Goal: Task Accomplishment & Management: Complete application form

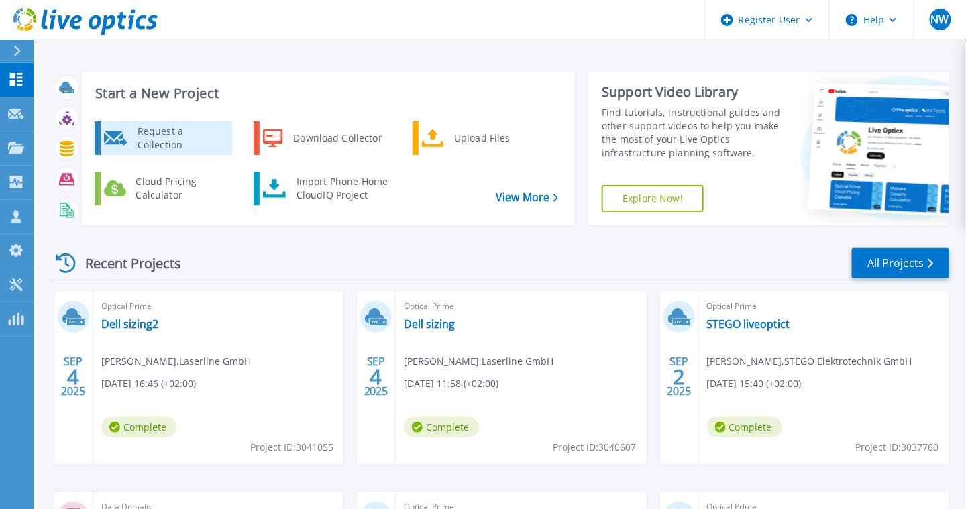
click at [205, 127] on div "Request a Collection" at bounding box center [180, 138] width 98 height 27
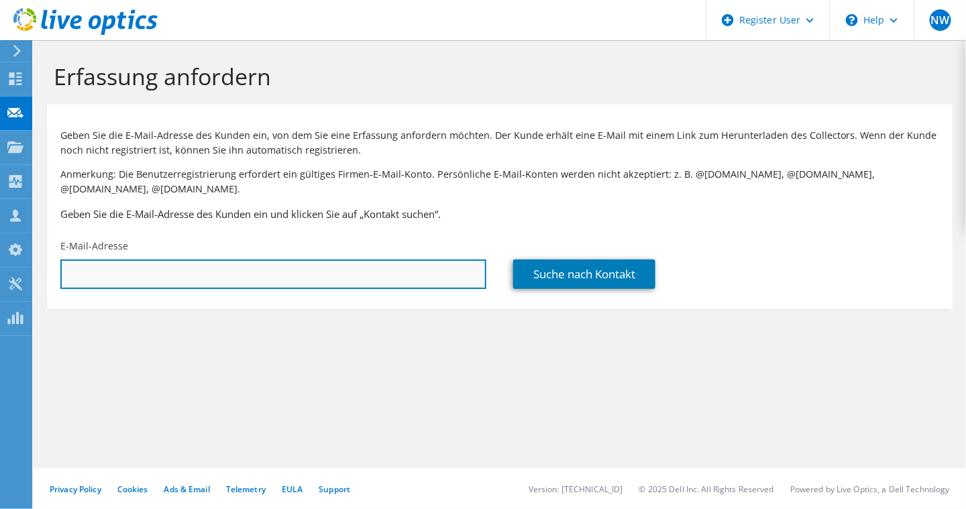
click at [463, 270] on input "text" at bounding box center [273, 275] width 426 height 30
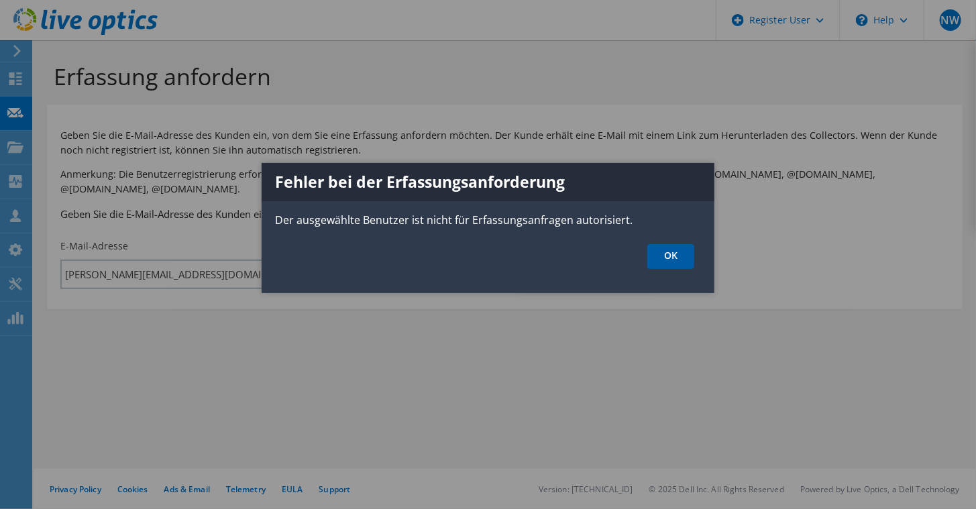
click at [660, 255] on link "OK" at bounding box center [670, 256] width 47 height 25
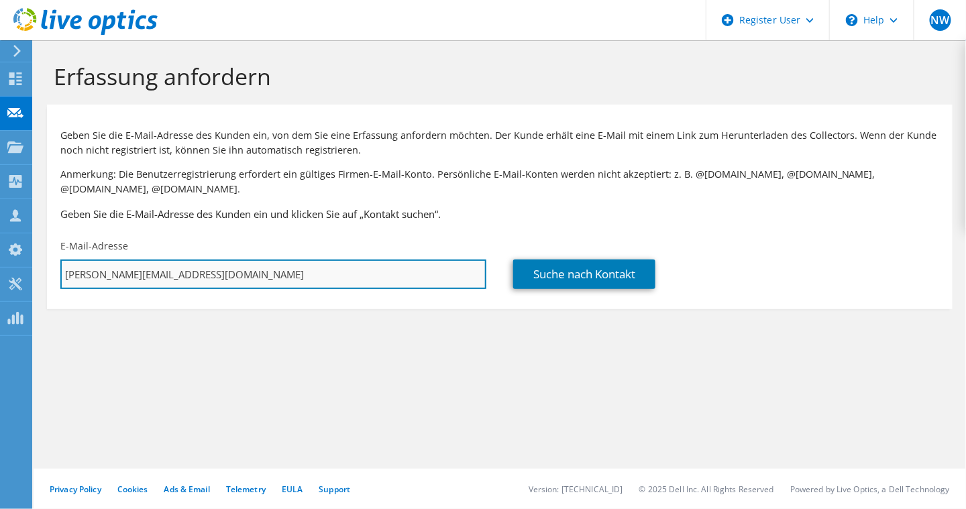
click at [278, 267] on input "[PERSON_NAME][EMAIL_ADDRESS][DOMAIN_NAME]" at bounding box center [273, 275] width 426 height 30
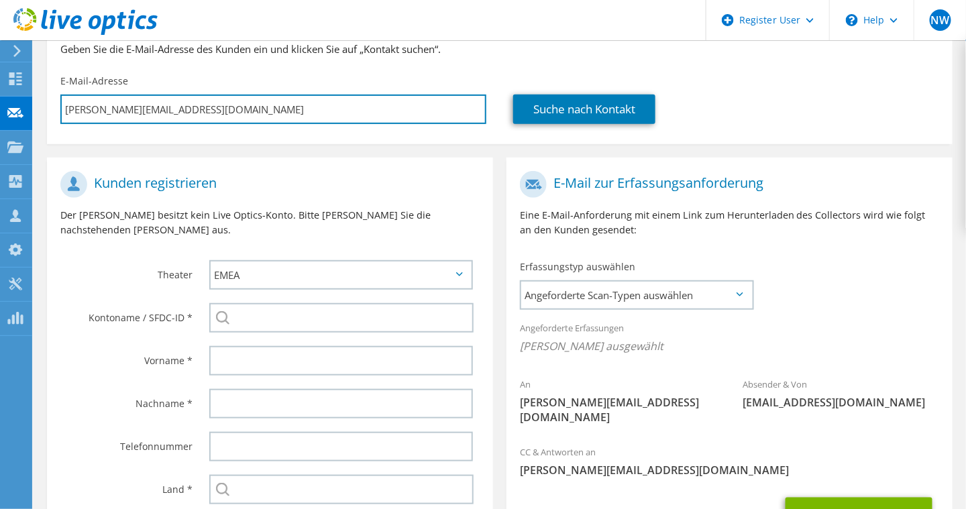
scroll to position [166, 0]
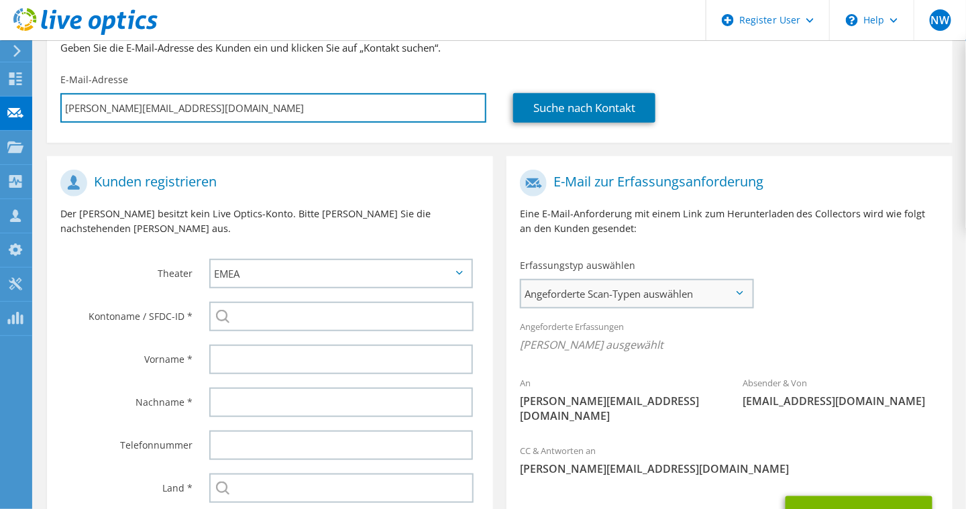
type input "[PERSON_NAME][EMAIL_ADDRESS][DOMAIN_NAME]"
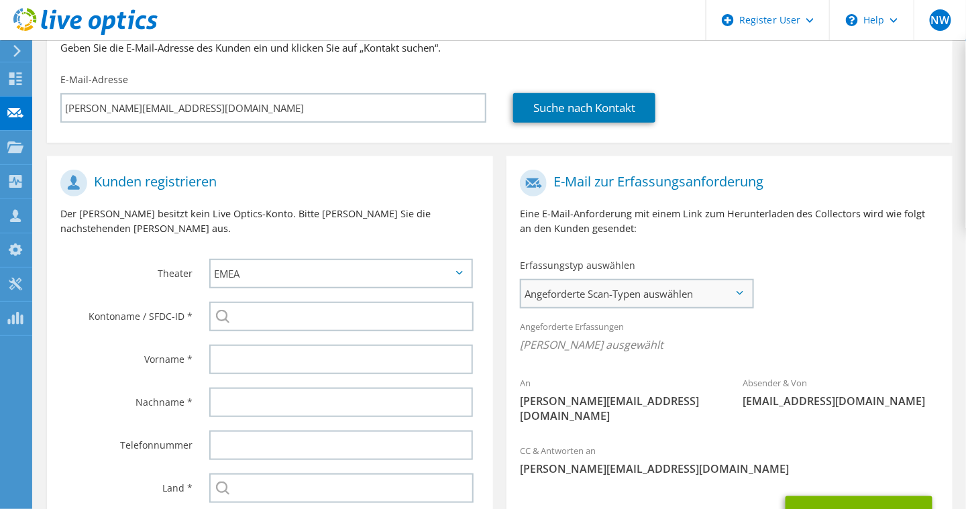
click at [618, 292] on span "Angeforderte Scan-Typen auswählen" at bounding box center [636, 293] width 231 height 27
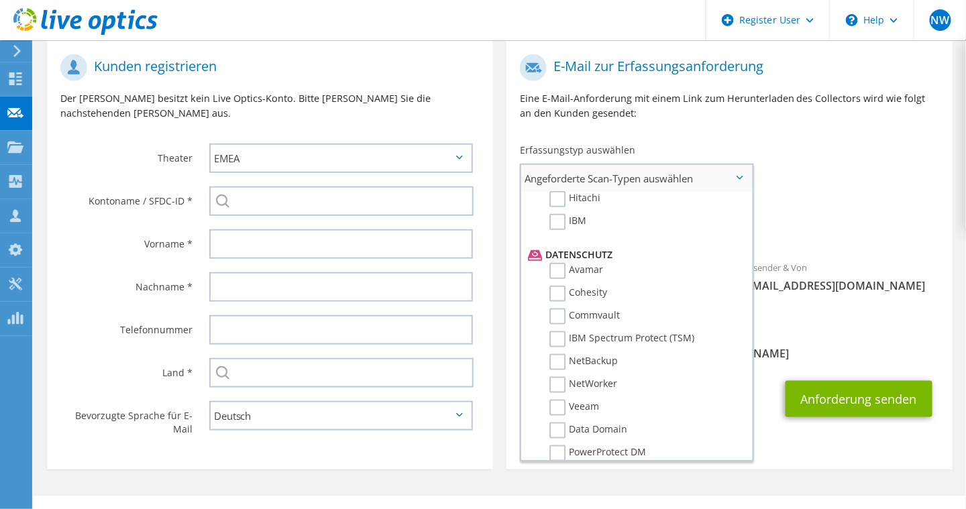
scroll to position [530, 0]
